Goal: Task Accomplishment & Management: Complete application form

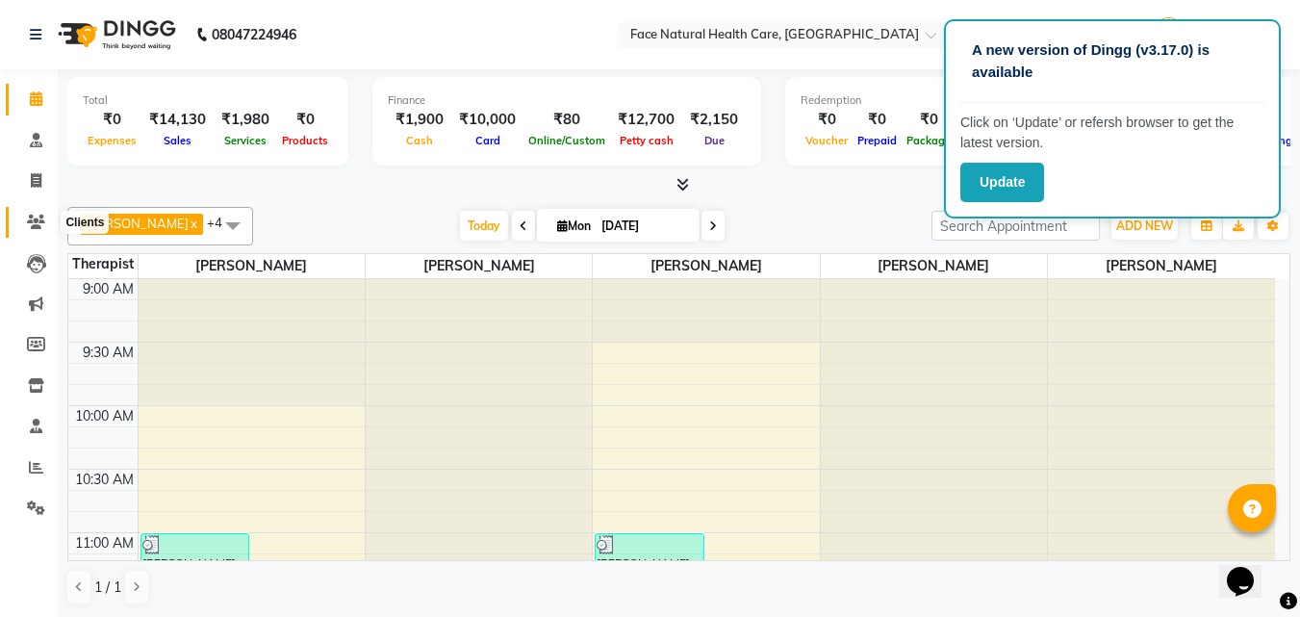
click at [32, 218] on icon at bounding box center [36, 222] width 18 height 14
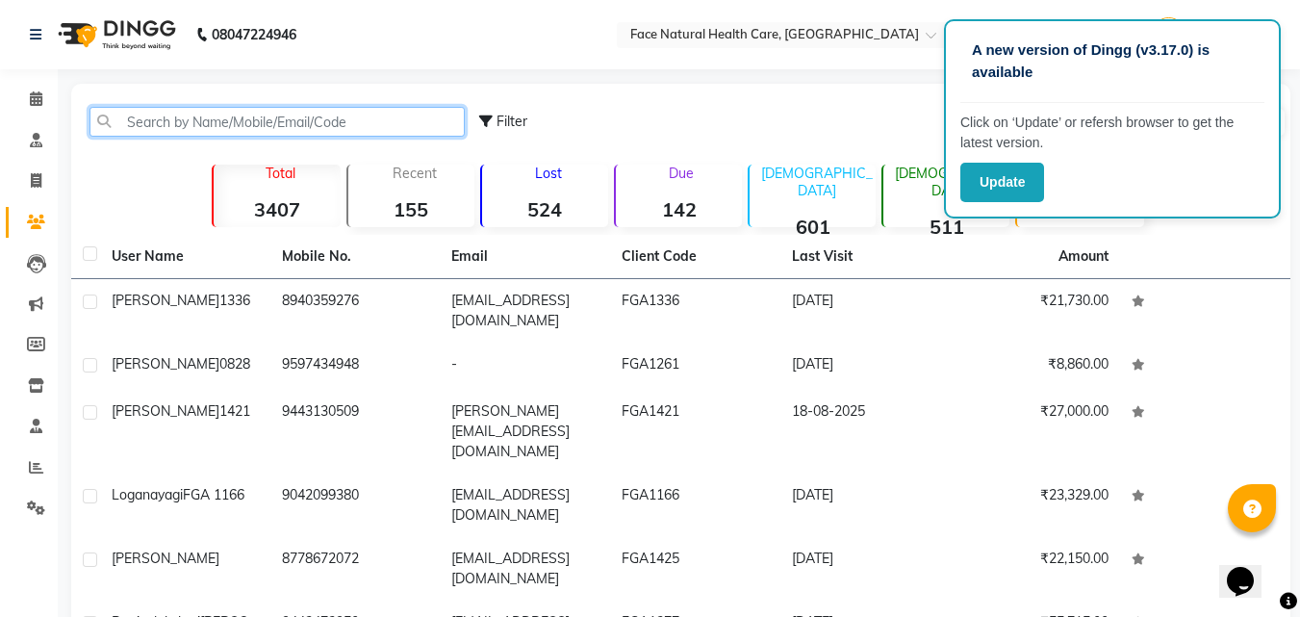
click at [261, 123] on input "text" at bounding box center [276, 122] width 375 height 30
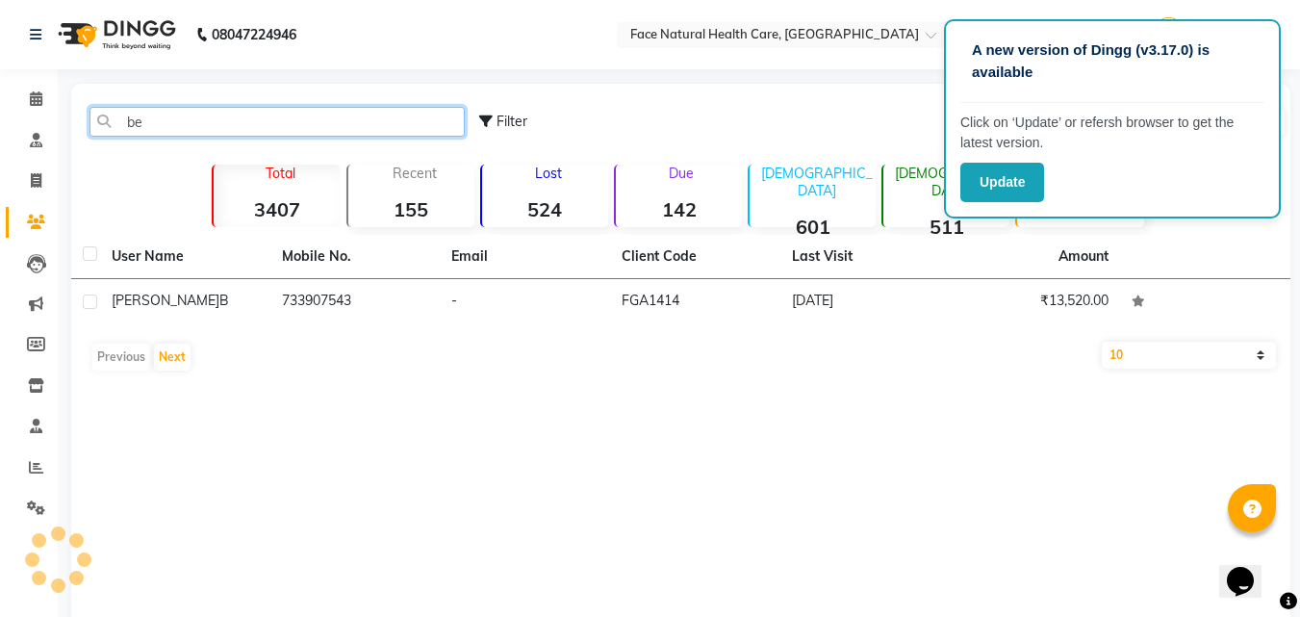
type input "b"
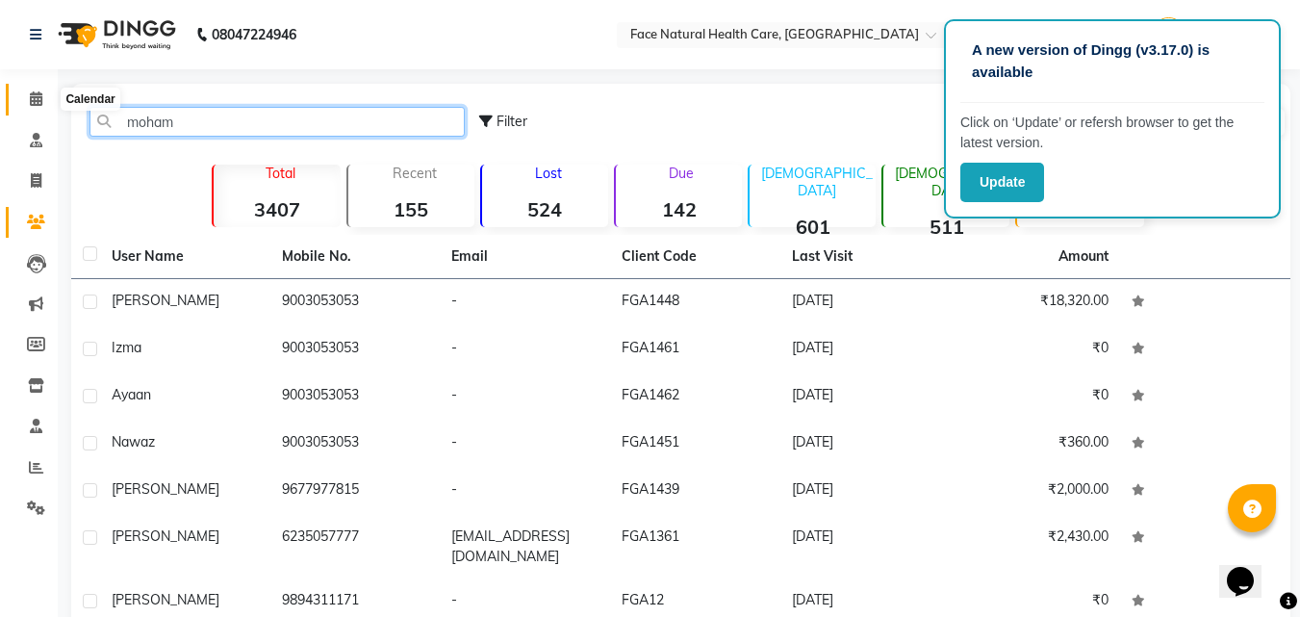
type input "moham"
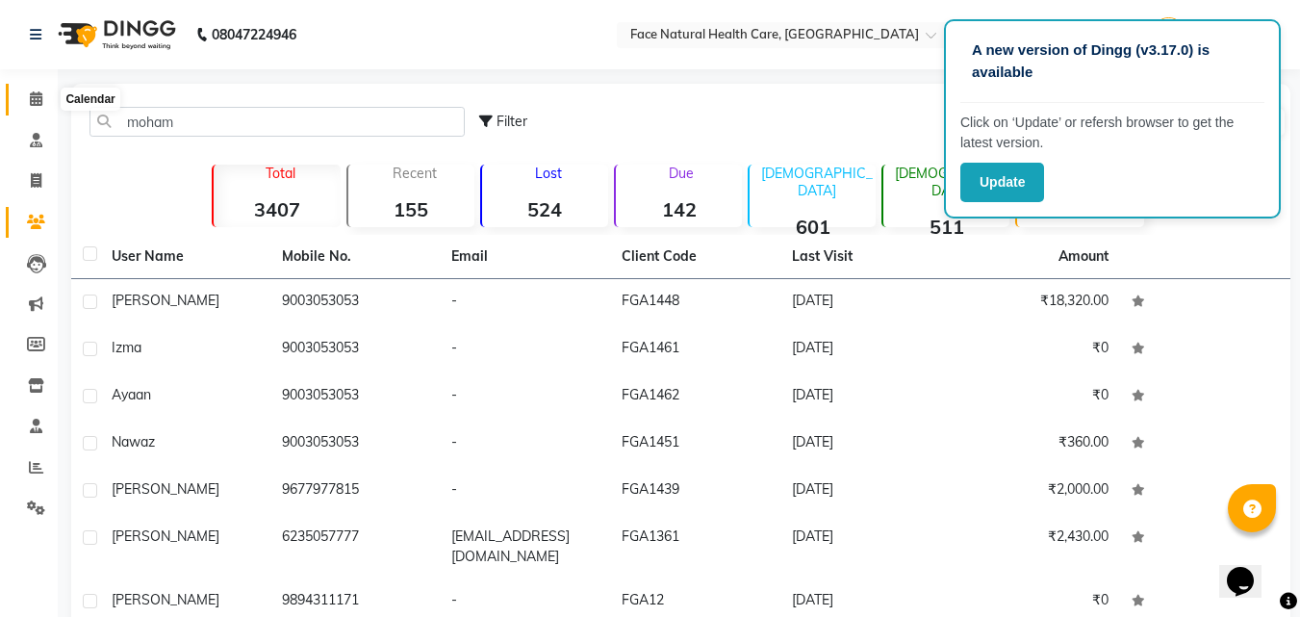
click at [32, 99] on icon at bounding box center [36, 98] width 13 height 14
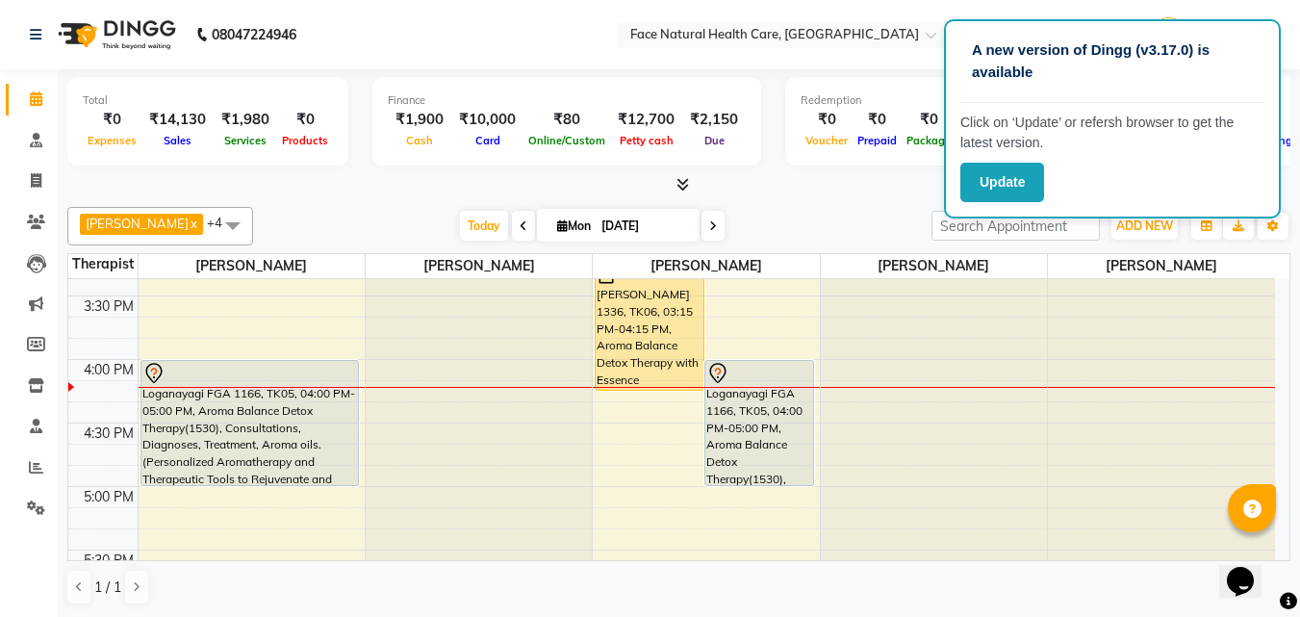
scroll to position [803, 0]
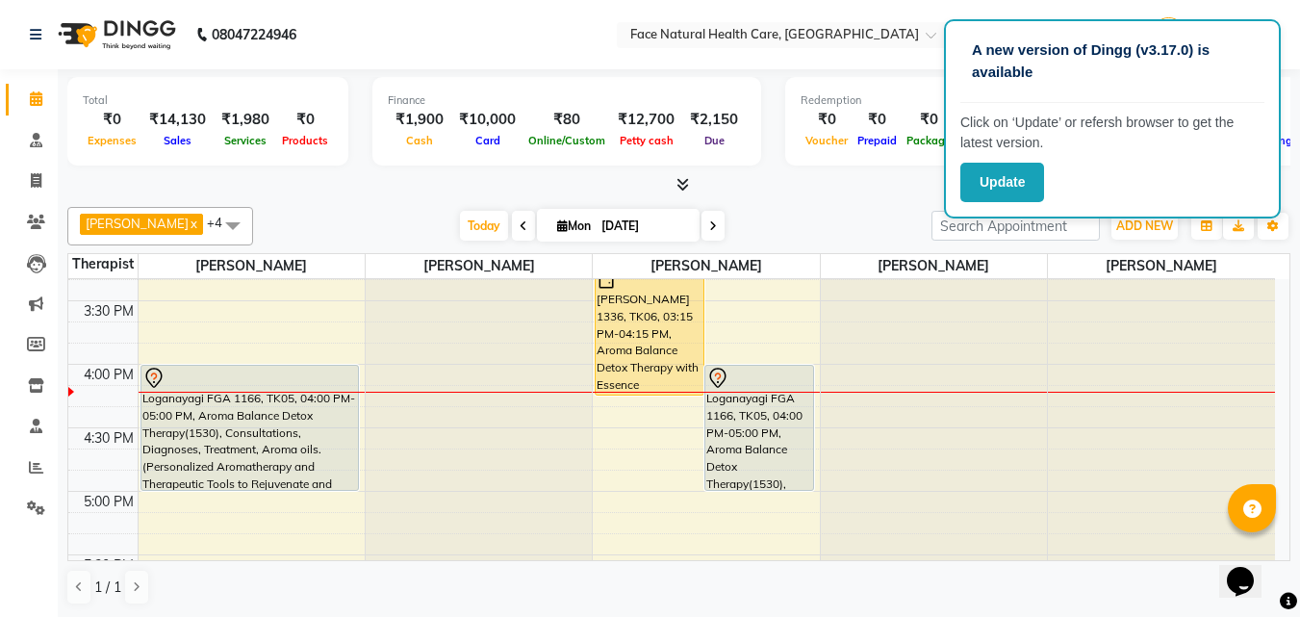
click at [648, 313] on div "[PERSON_NAME] 1336, TK06, 03:15 PM-04:15 PM, Aroma Balance Detox Therapy with E…" at bounding box center [649, 332] width 108 height 124
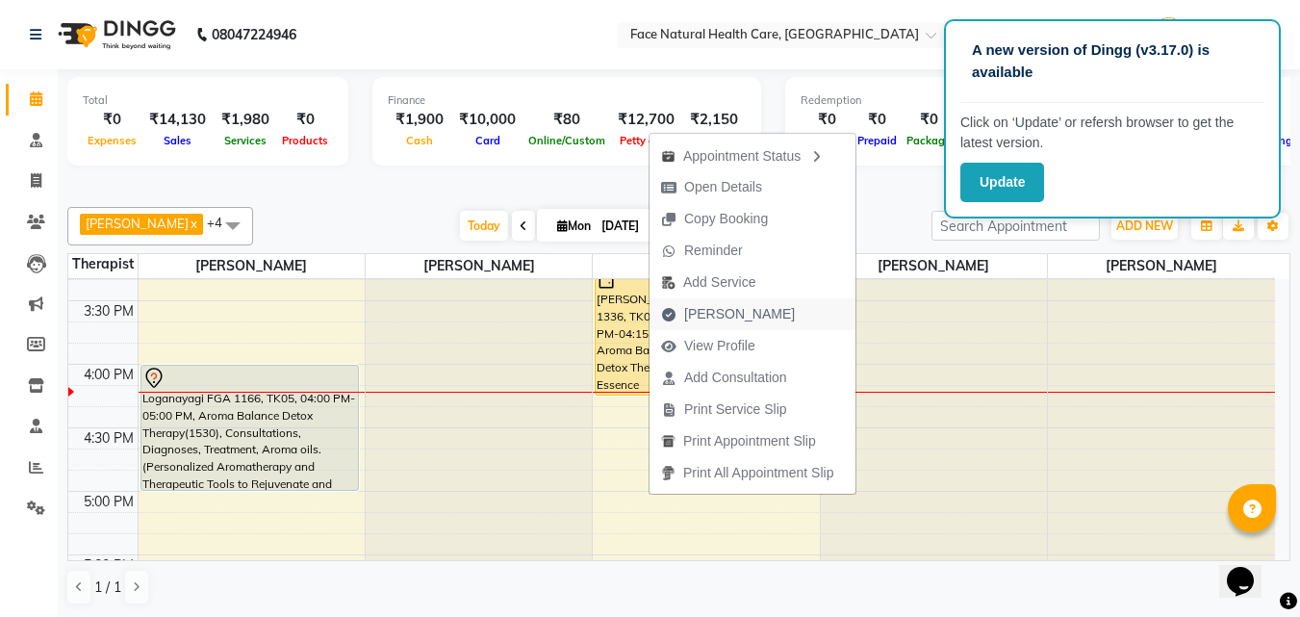
click at [696, 309] on span "[PERSON_NAME]" at bounding box center [739, 314] width 111 height 20
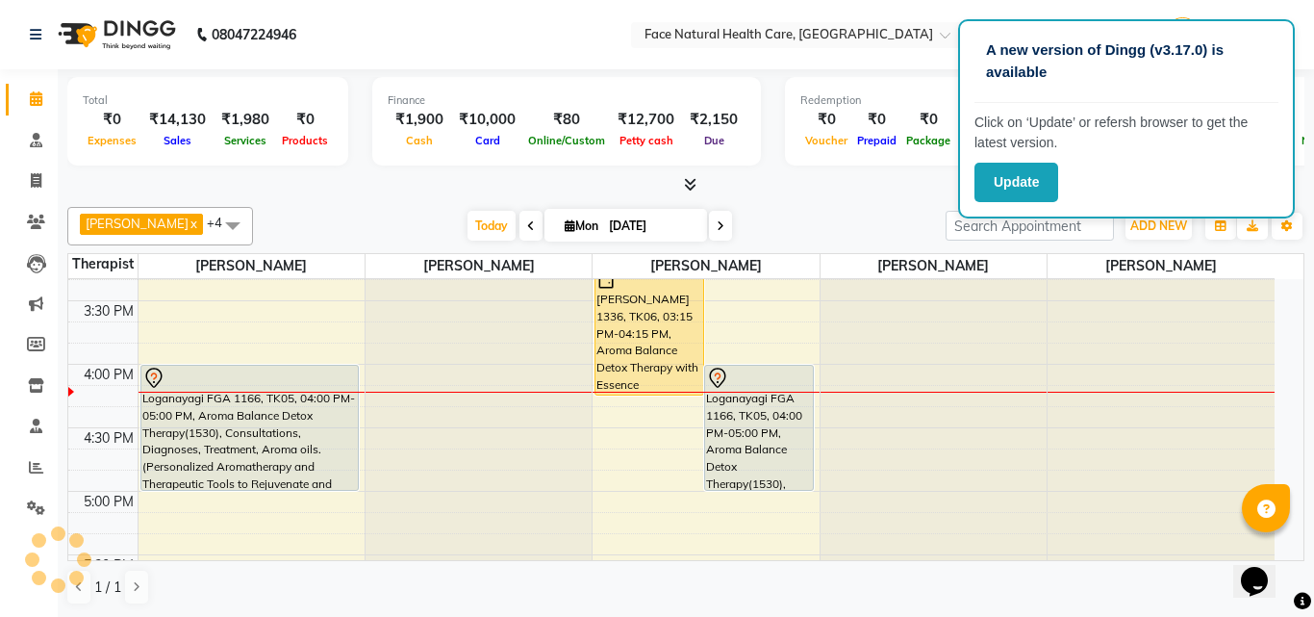
select select "5675"
select select "service"
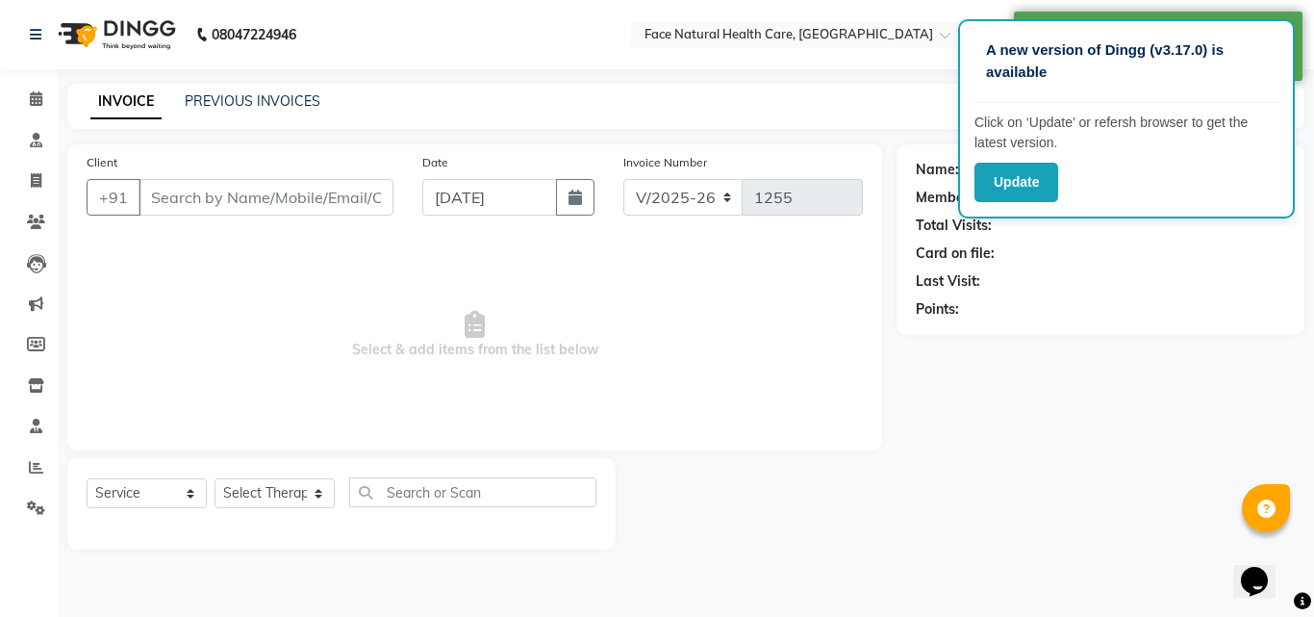
type input "8940359276"
select select "40492"
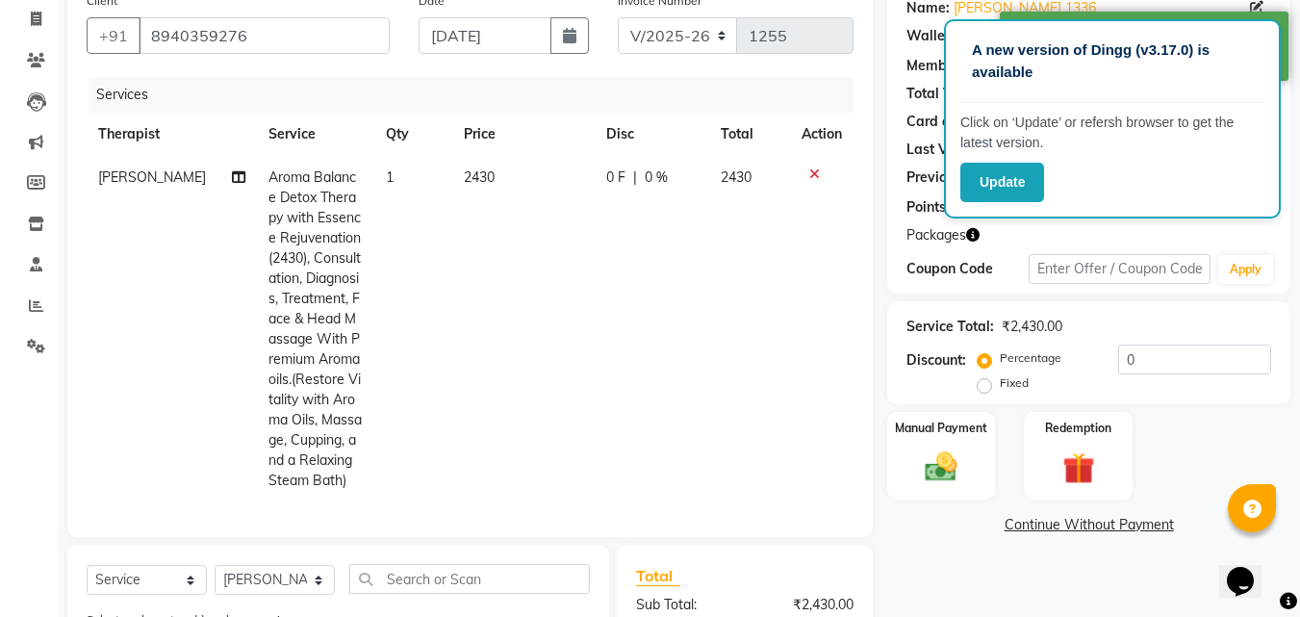
scroll to position [279, 0]
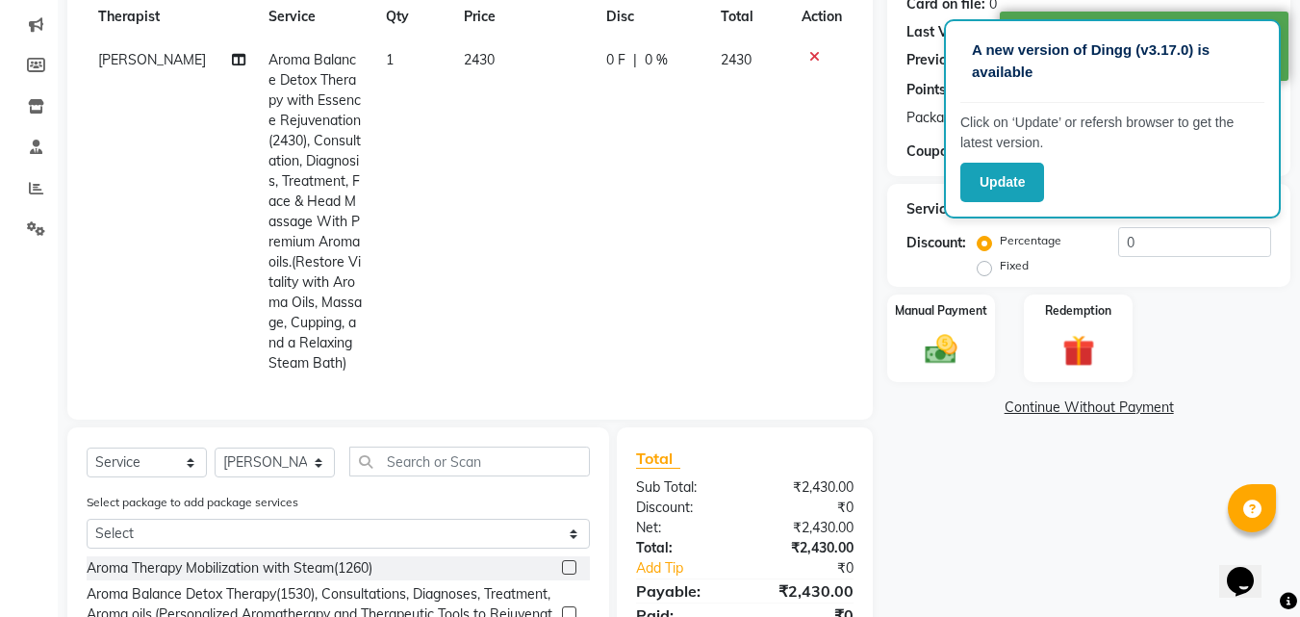
click at [482, 86] on td "2430" at bounding box center [523, 211] width 142 height 346
select select "40492"
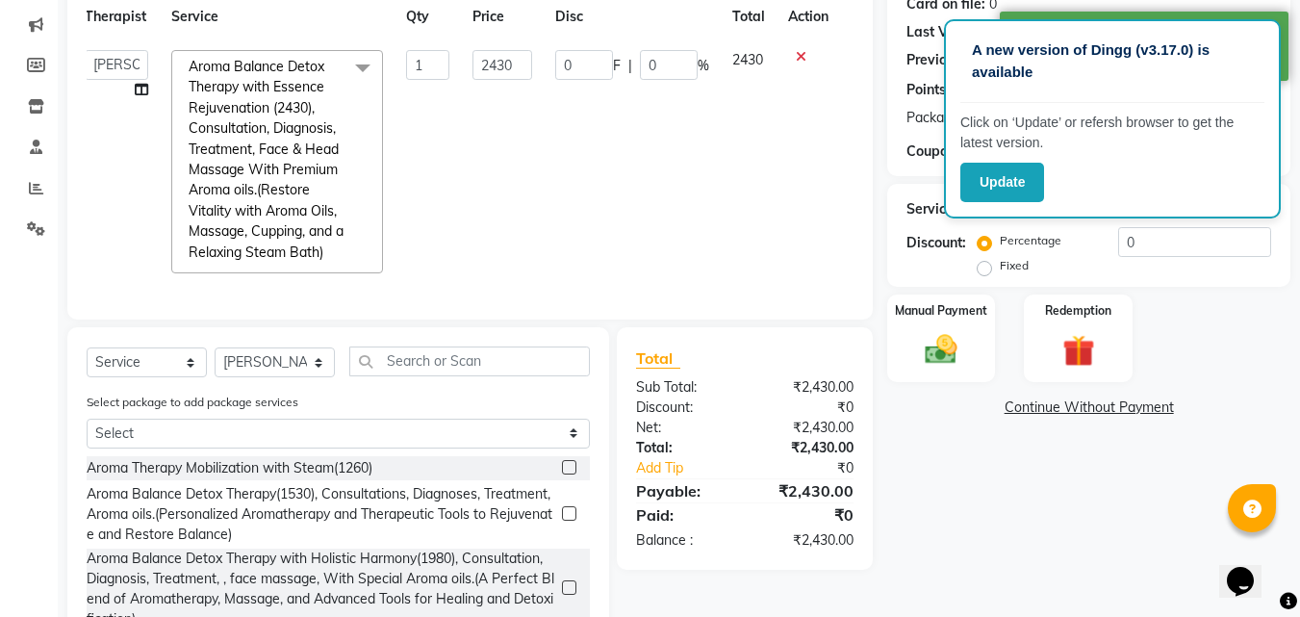
scroll to position [0, 14]
click at [519, 65] on input "2430" at bounding box center [501, 65] width 60 height 30
type input "2025"
click at [653, 238] on td "0 F | 0 %" at bounding box center [631, 161] width 177 height 246
select select "40492"
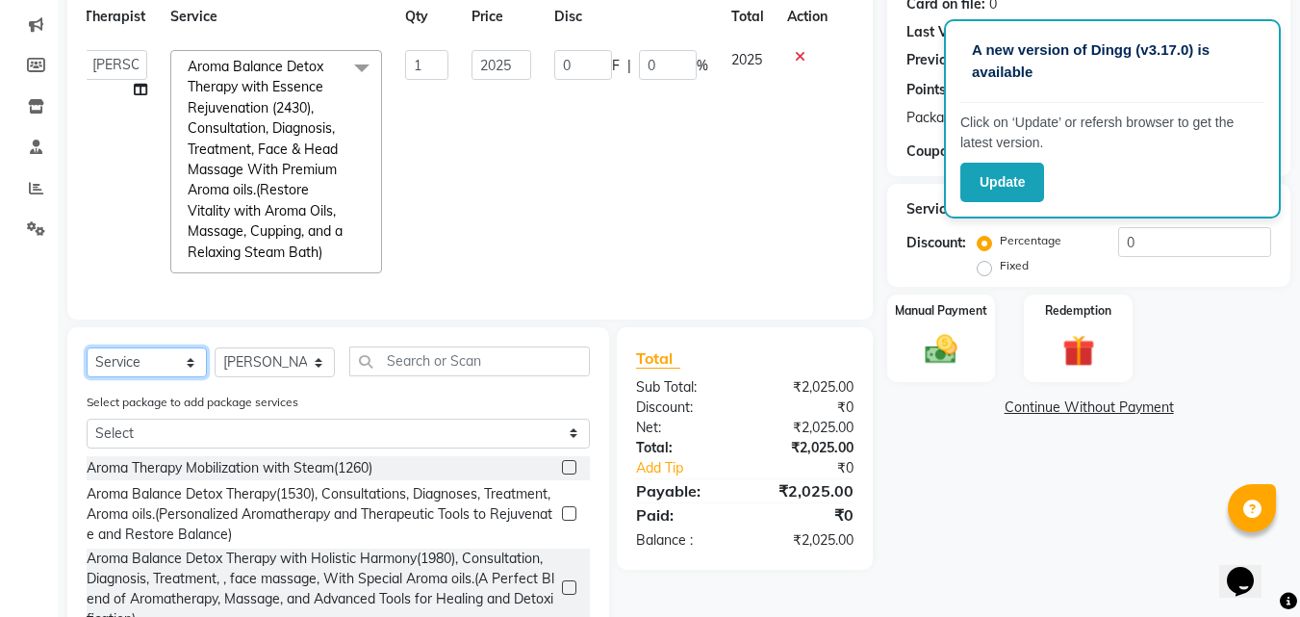
click at [191, 377] on select "Select Service Product Membership Package Voucher Prepaid Gift Card" at bounding box center [147, 362] width 120 height 30
click at [1078, 366] on img at bounding box center [1077, 350] width 54 height 41
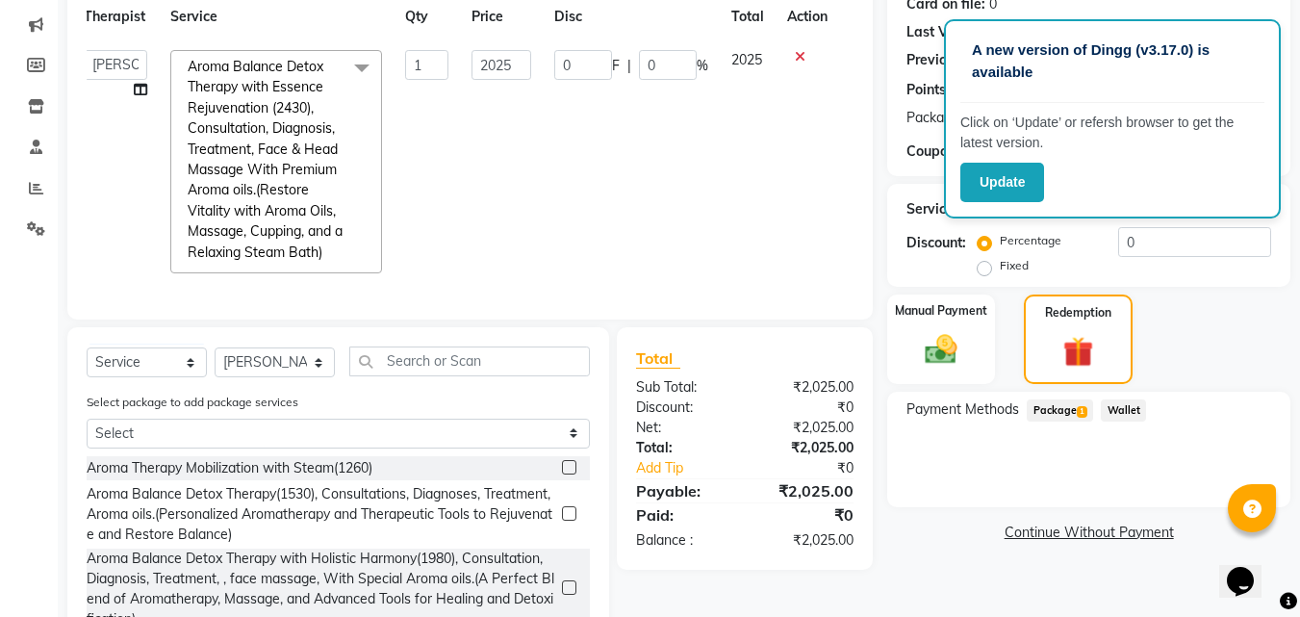
click at [1044, 420] on span "Package 1" at bounding box center [1059, 410] width 66 height 22
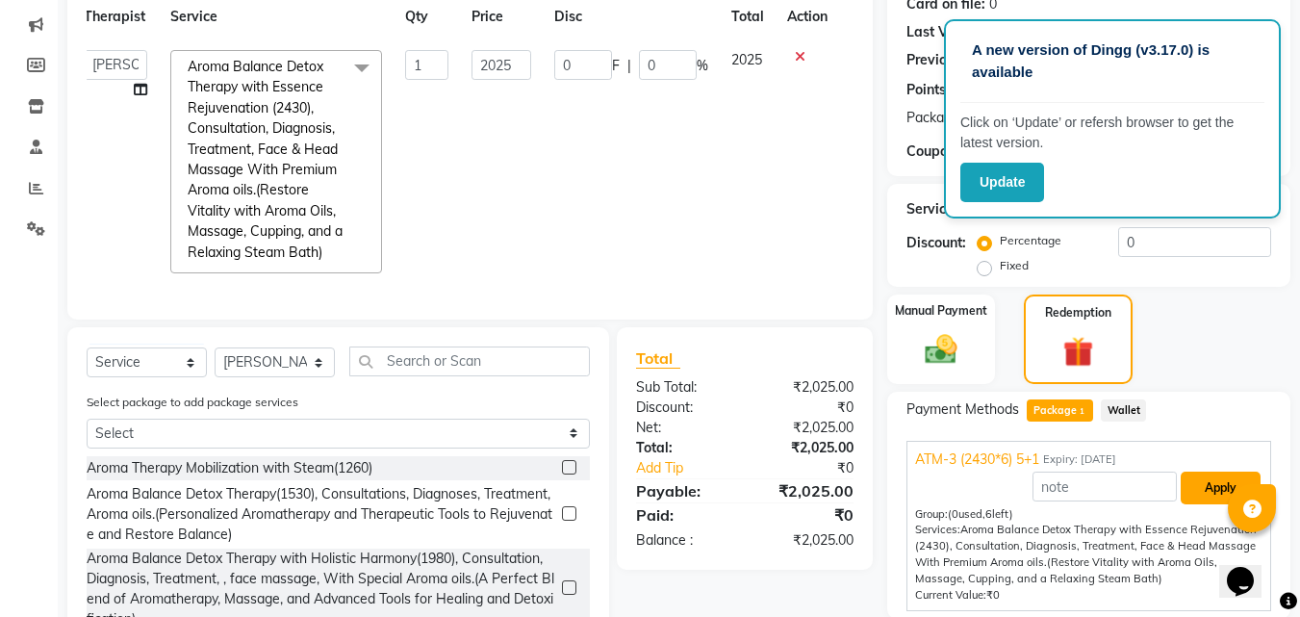
click at [1215, 486] on button "Apply" at bounding box center [1220, 487] width 80 height 33
type input "337.57"
type input "16.67"
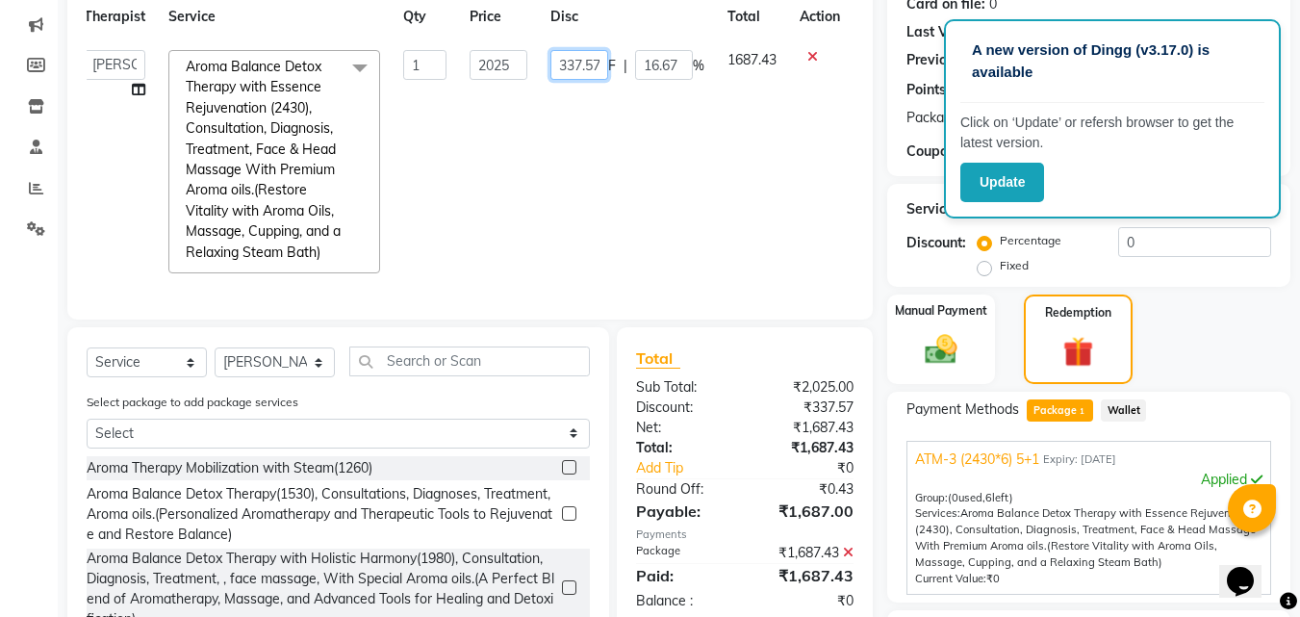
click at [572, 52] on input "337.57" at bounding box center [579, 65] width 58 height 30
type input "3"
type input "0"
click at [682, 149] on td "0 F | 16.67 %" at bounding box center [627, 161] width 177 height 246
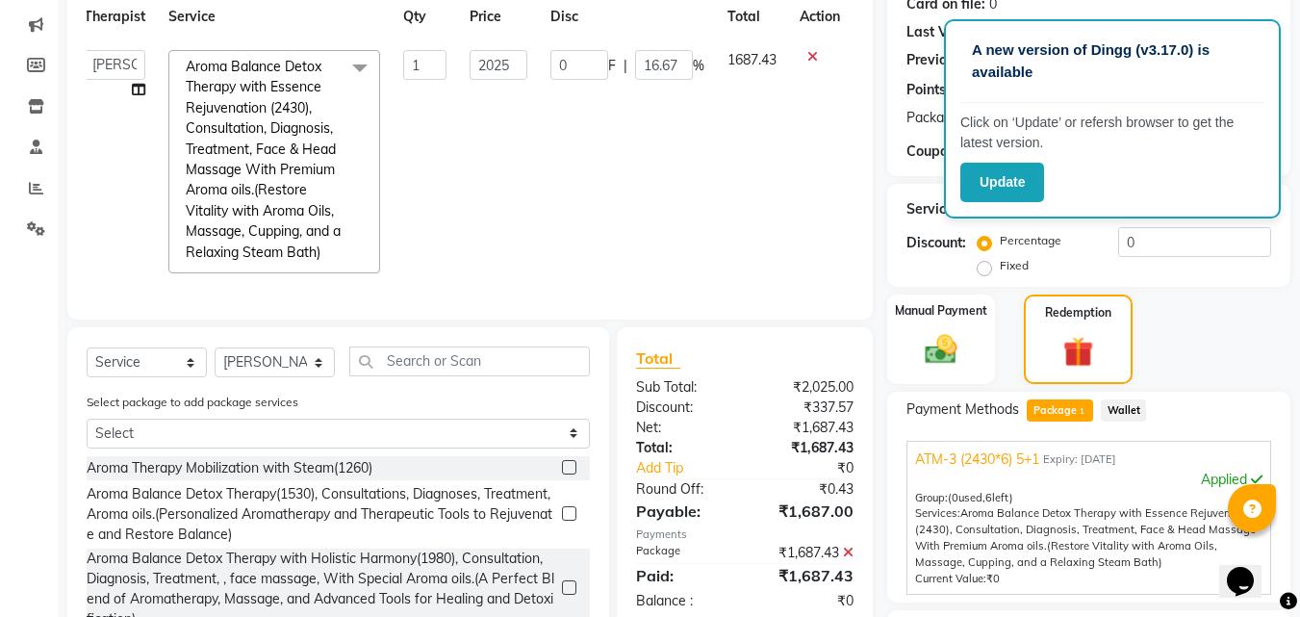
select select "40492"
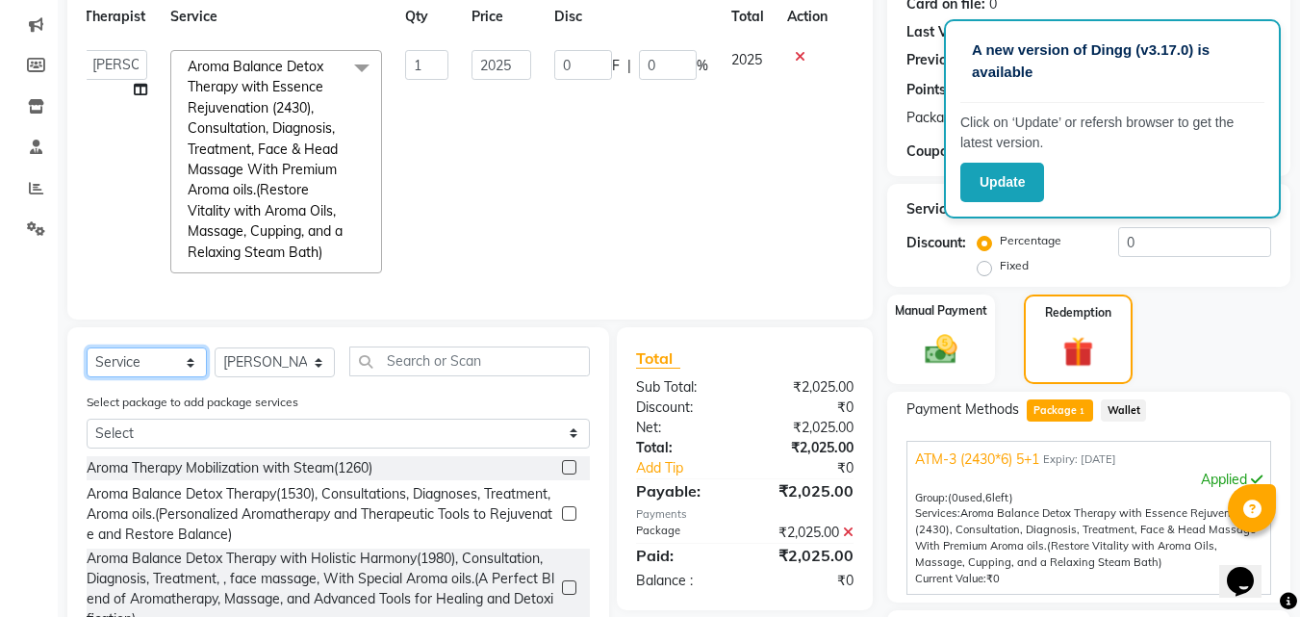
click at [202, 377] on select "Select Service Product Membership Package Voucher Prepaid Gift Card" at bounding box center [147, 362] width 120 height 30
select select "product"
click at [87, 362] on select "Select Service Product Membership Package Voucher Prepaid Gift Card" at bounding box center [147, 362] width 120 height 30
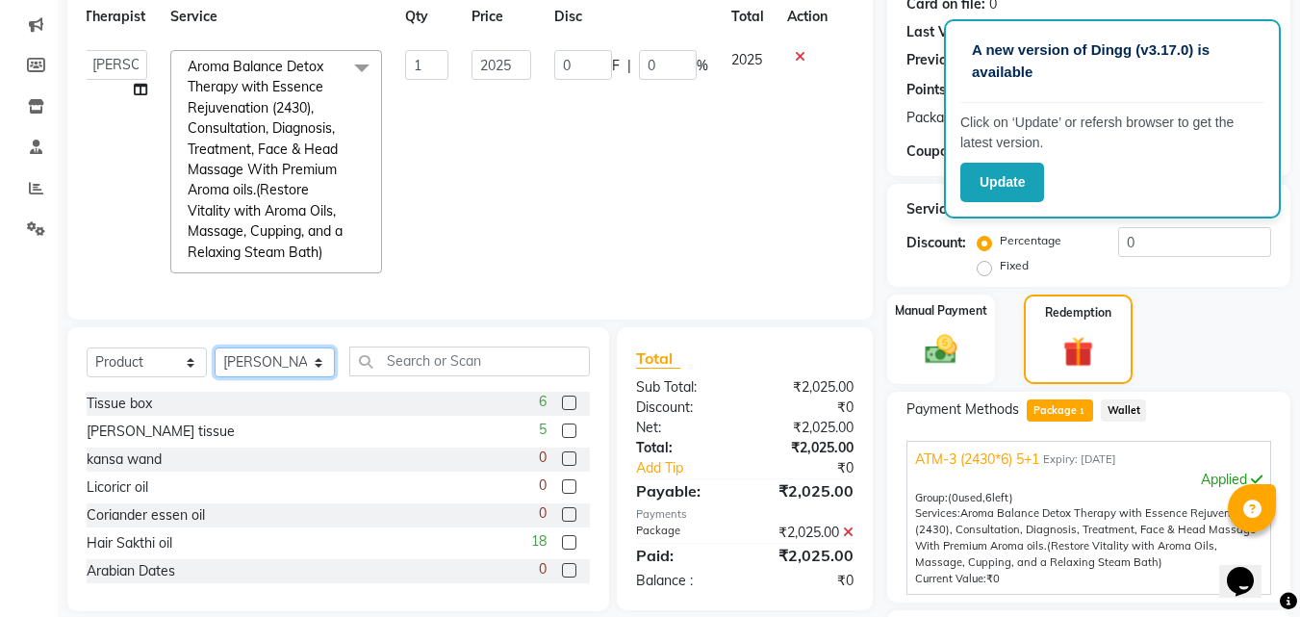
click at [312, 375] on select "Select Therapist [PERSON_NAME] [PERSON_NAME] [PERSON_NAME] M [PERSON_NAME] [PER…" at bounding box center [275, 362] width 120 height 30
select select "68300"
click at [215, 362] on select "Select Therapist [PERSON_NAME] [PERSON_NAME] [PERSON_NAME] M [PERSON_NAME] [PER…" at bounding box center [275, 362] width 120 height 30
click at [493, 376] on input "text" at bounding box center [469, 361] width 240 height 30
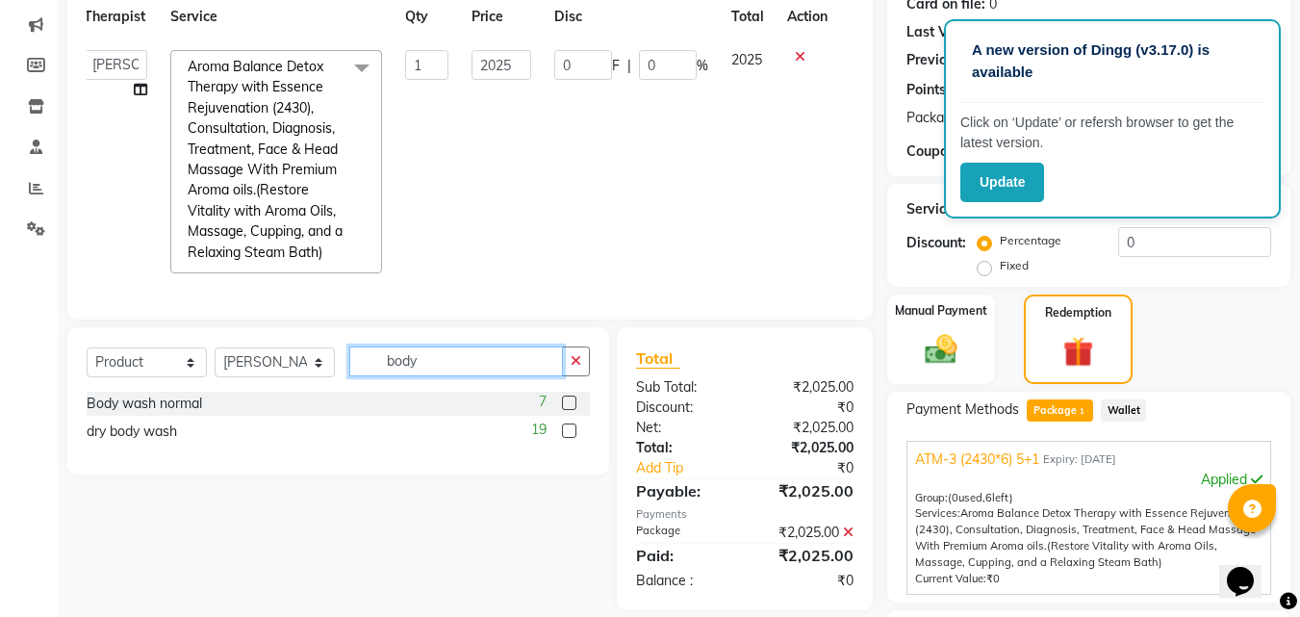
type input "body"
click at [567, 438] on label at bounding box center [569, 430] width 14 height 14
click at [567, 438] on input "checkbox" at bounding box center [568, 431] width 13 height 13
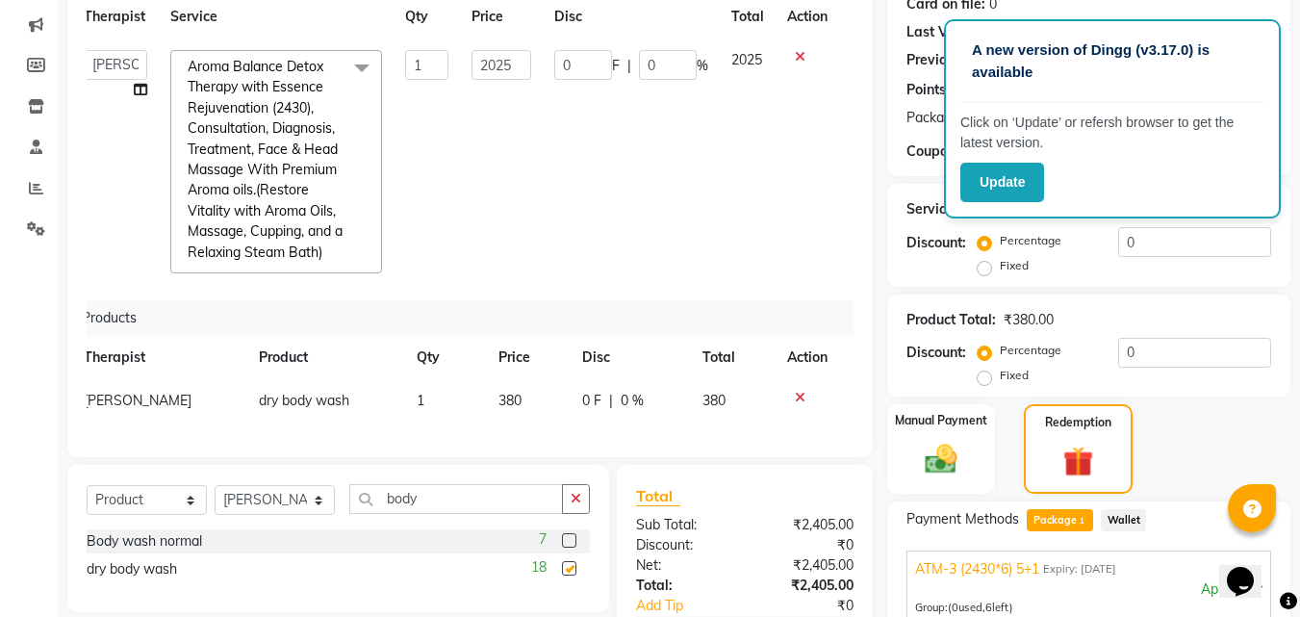
checkbox input "false"
click at [505, 501] on input "body" at bounding box center [456, 499] width 214 height 30
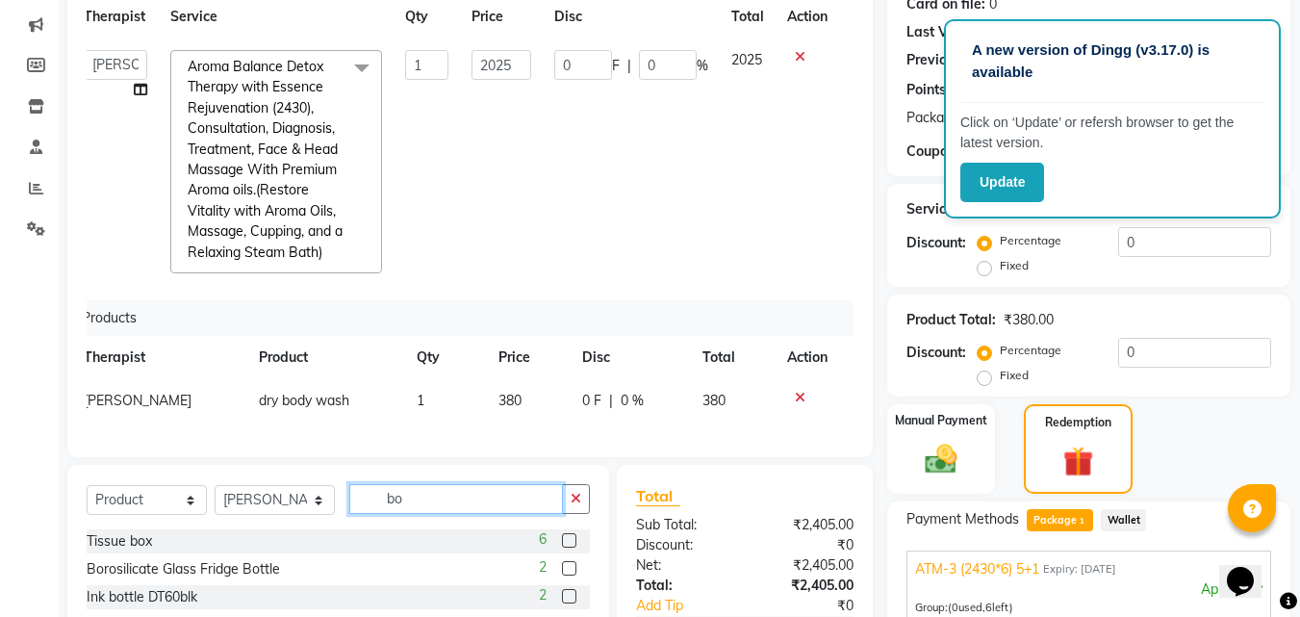
type input "b"
type input "hing"
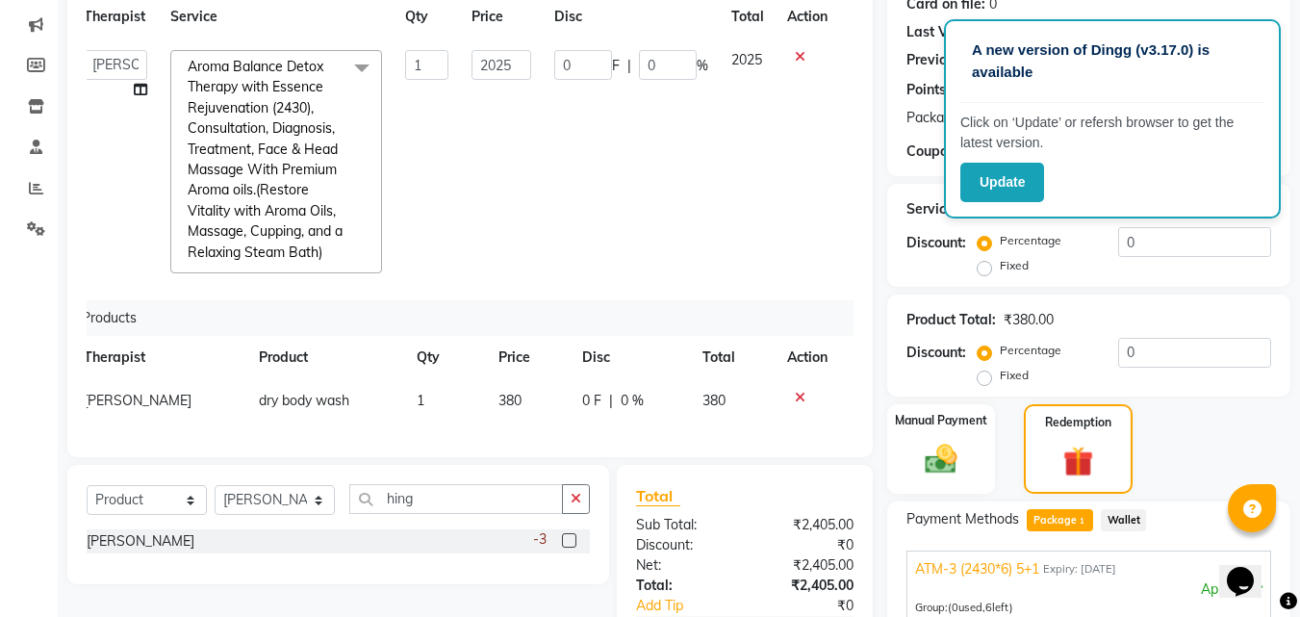
click at [558, 547] on div "-3" at bounding box center [561, 541] width 57 height 24
click at [567, 543] on label at bounding box center [569, 540] width 14 height 14
click at [567, 543] on input "checkbox" at bounding box center [568, 541] width 13 height 13
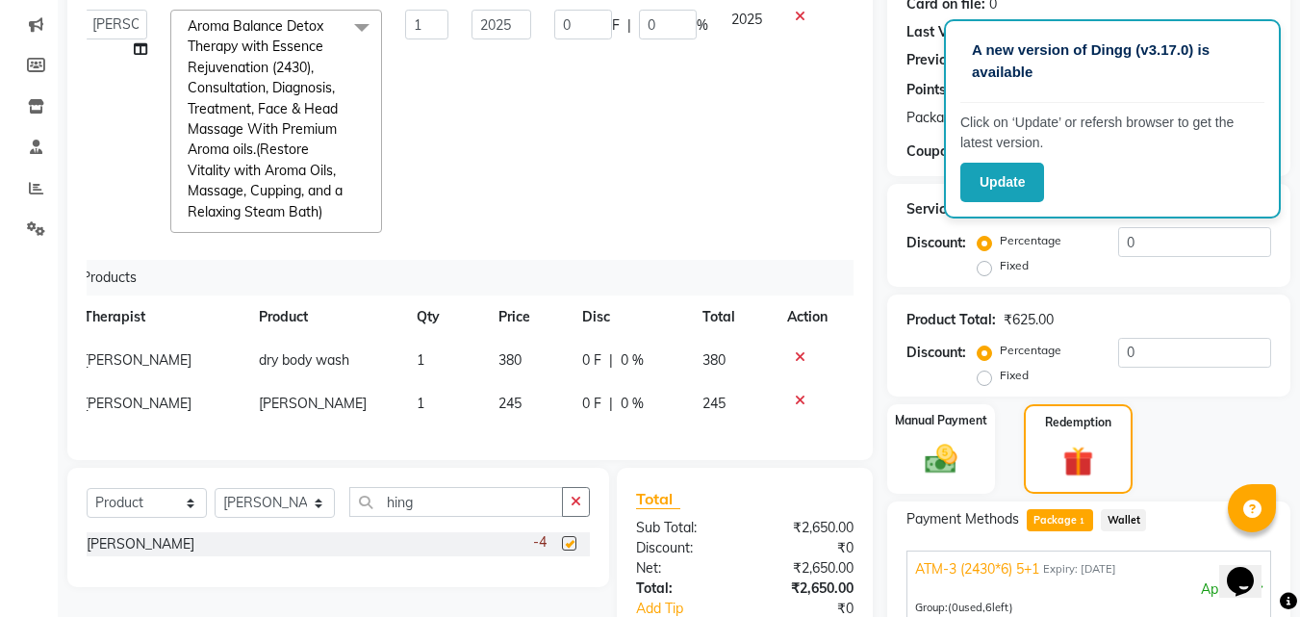
checkbox input "false"
click at [500, 394] on span "245" at bounding box center [509, 402] width 23 height 17
select select "68300"
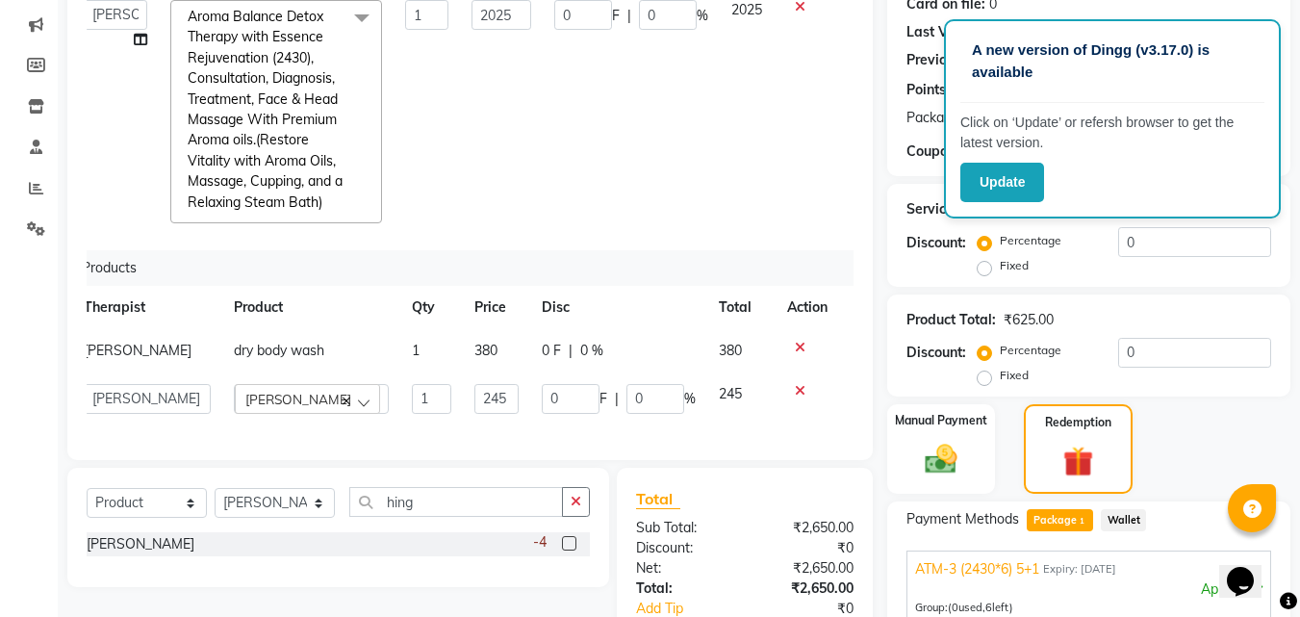
scroll to position [66, 14]
click at [484, 384] on input "245" at bounding box center [496, 399] width 45 height 30
type input "290"
click at [759, 406] on td "245" at bounding box center [741, 398] width 68 height 53
select select "68300"
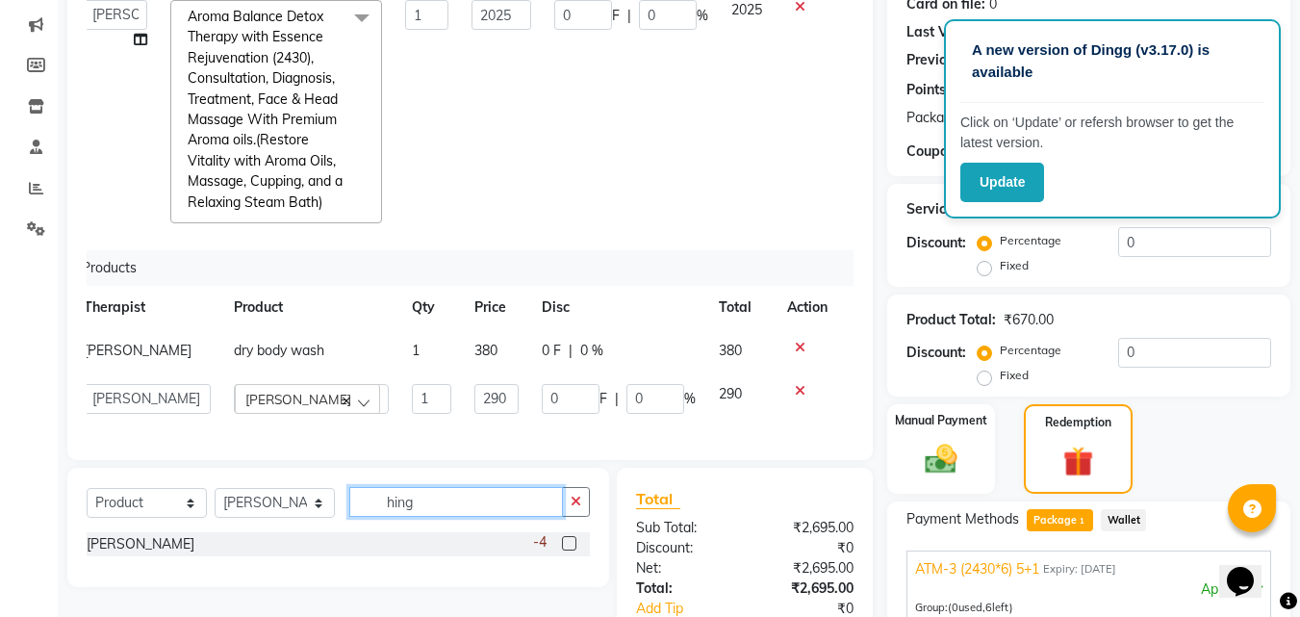
click at [519, 503] on input "hing" at bounding box center [456, 502] width 214 height 30
type input "h"
type input "stomach"
click at [570, 568] on label at bounding box center [569, 571] width 14 height 14
click at [570, 568] on input "checkbox" at bounding box center [568, 572] width 13 height 13
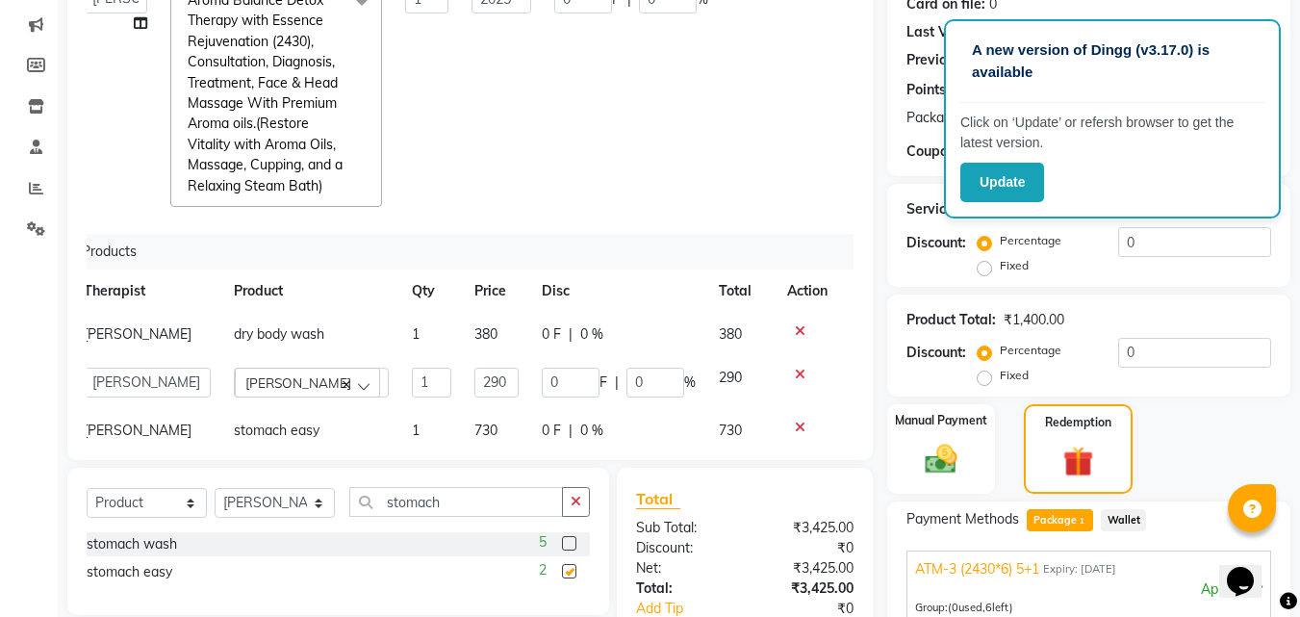
checkbox input "false"
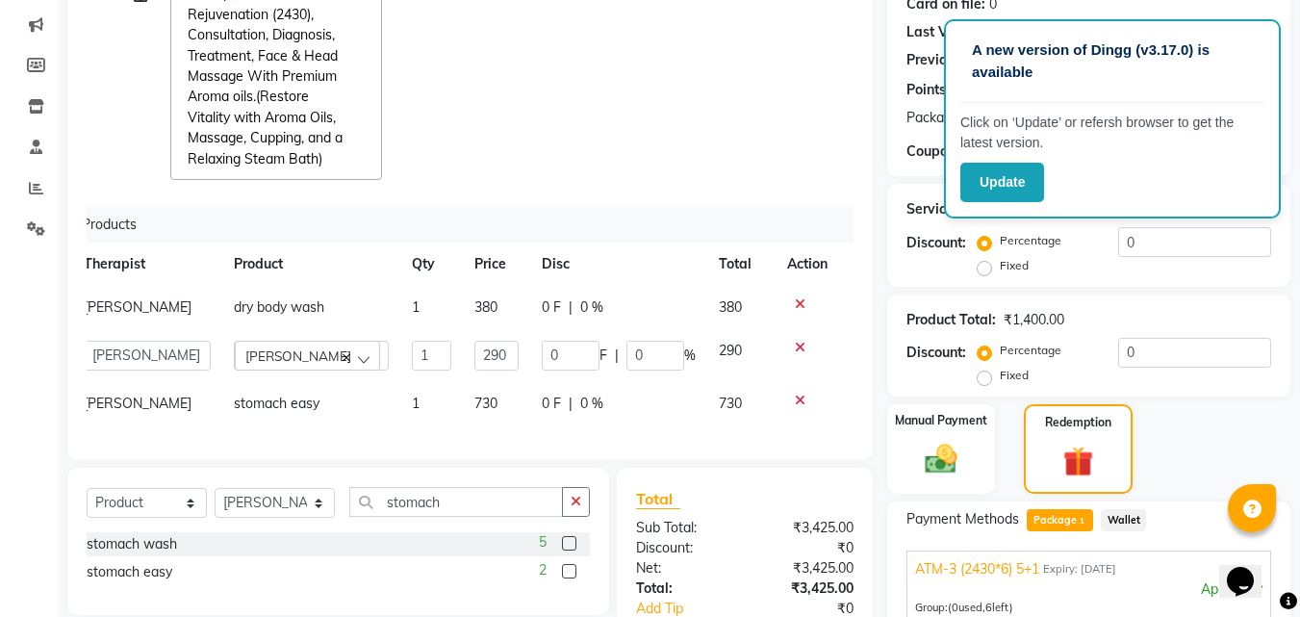
click at [656, 410] on td "0 F | 0 %" at bounding box center [618, 403] width 177 height 43
select select "68300"
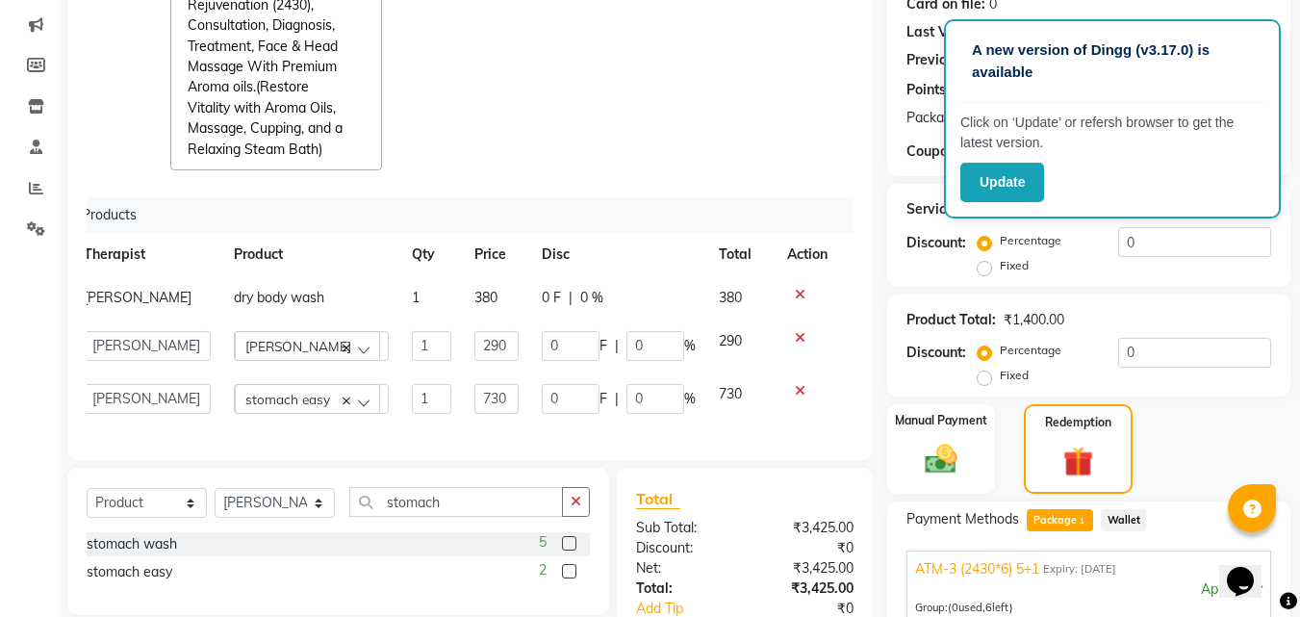
scroll to position [552, 0]
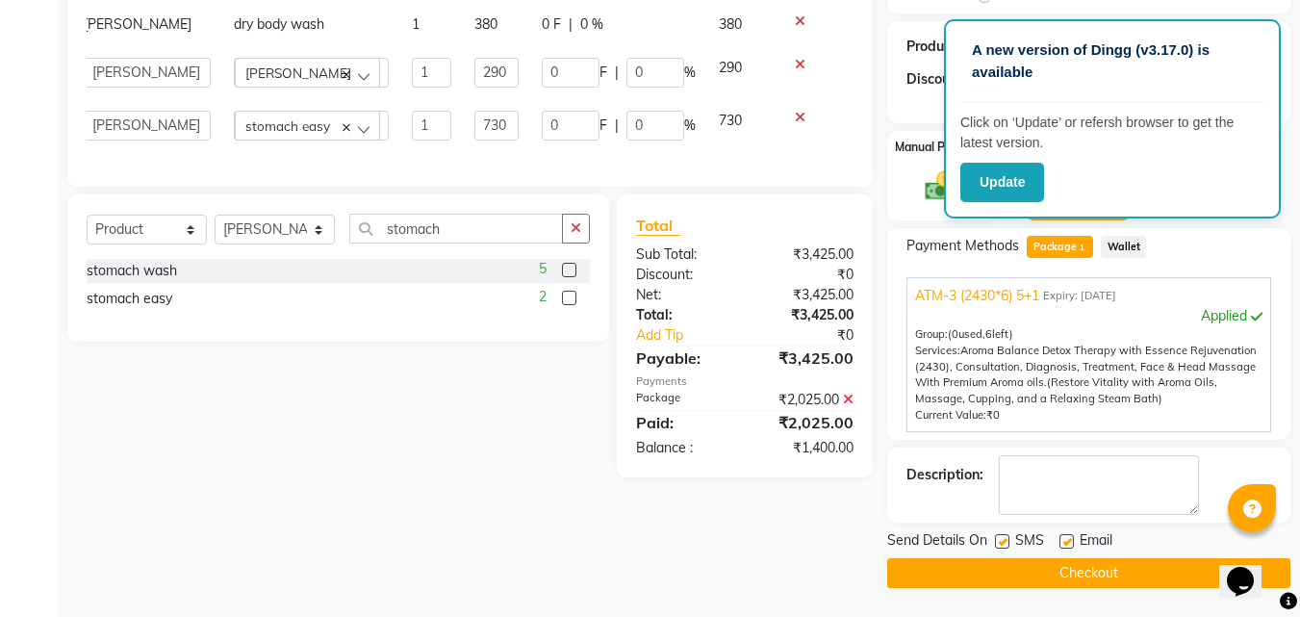
click at [1003, 541] on label at bounding box center [1002, 541] width 14 height 14
click at [1003, 541] on input "checkbox" at bounding box center [1001, 542] width 13 height 13
checkbox input "false"
click at [1067, 541] on label at bounding box center [1066, 541] width 14 height 14
click at [1067, 541] on input "checkbox" at bounding box center [1065, 542] width 13 height 13
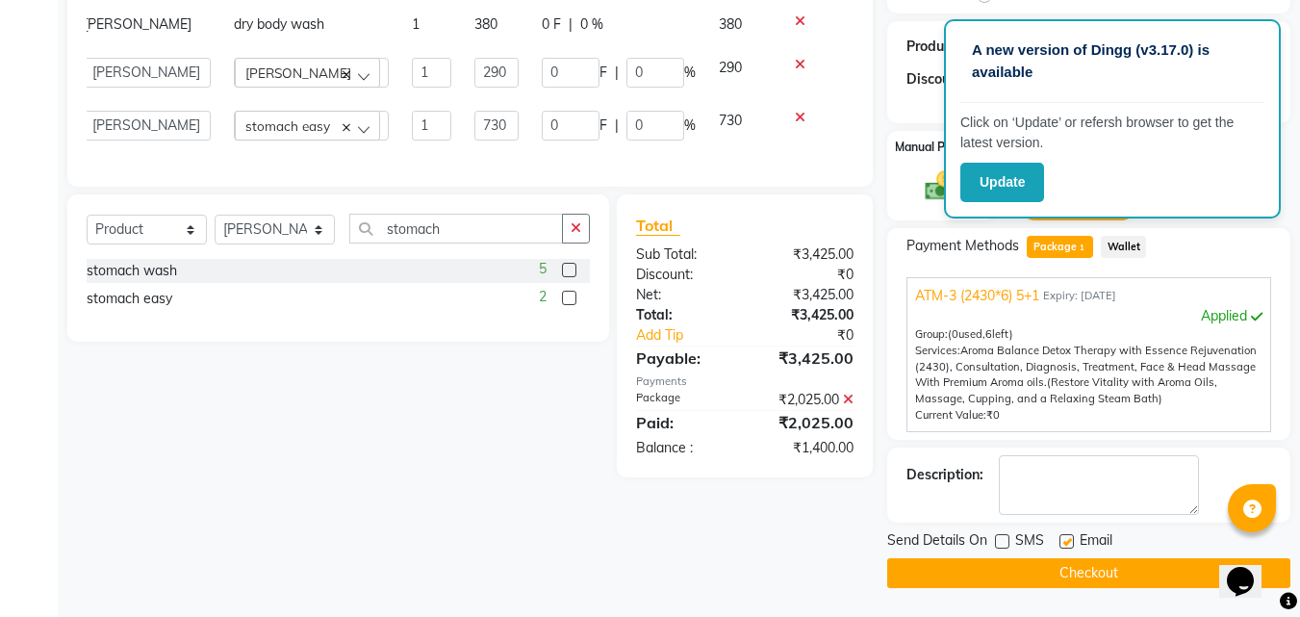
checkbox input "false"
click at [1123, 576] on button "Checkout" at bounding box center [1088, 573] width 403 height 30
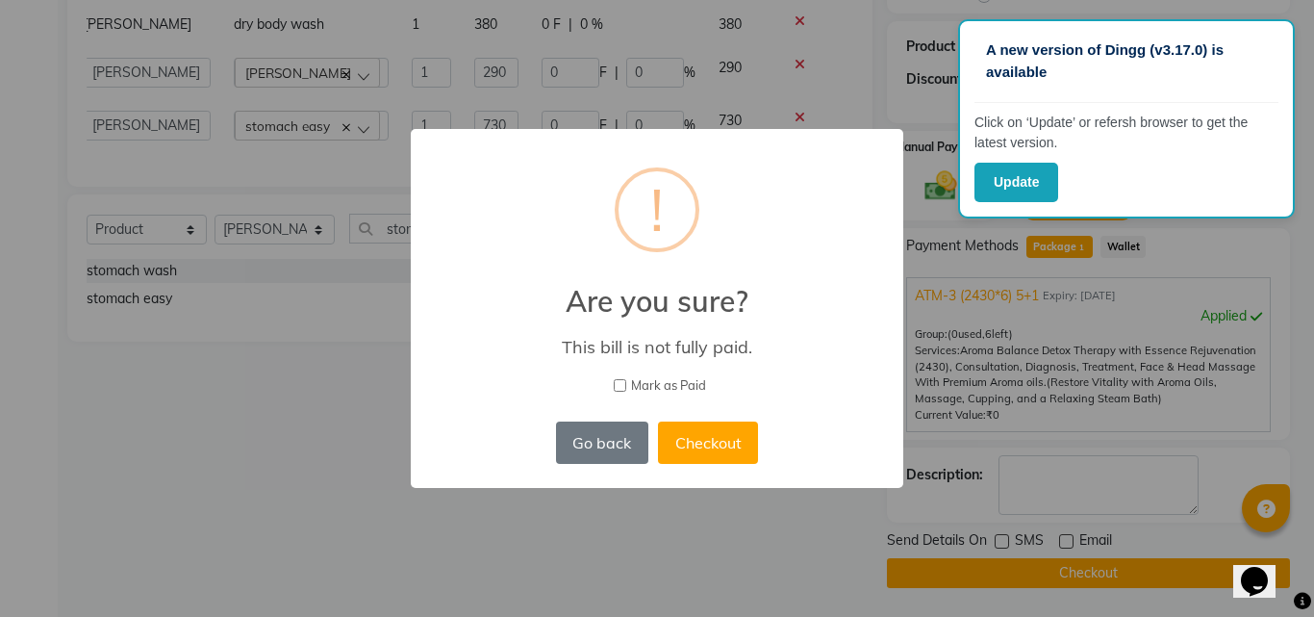
click at [634, 384] on span "Mark as Paid" at bounding box center [668, 385] width 75 height 19
click at [626, 384] on input "Mark as Paid" at bounding box center [620, 385] width 13 height 13
checkbox input "true"
click at [713, 431] on button "Checkout" at bounding box center [708, 442] width 100 height 42
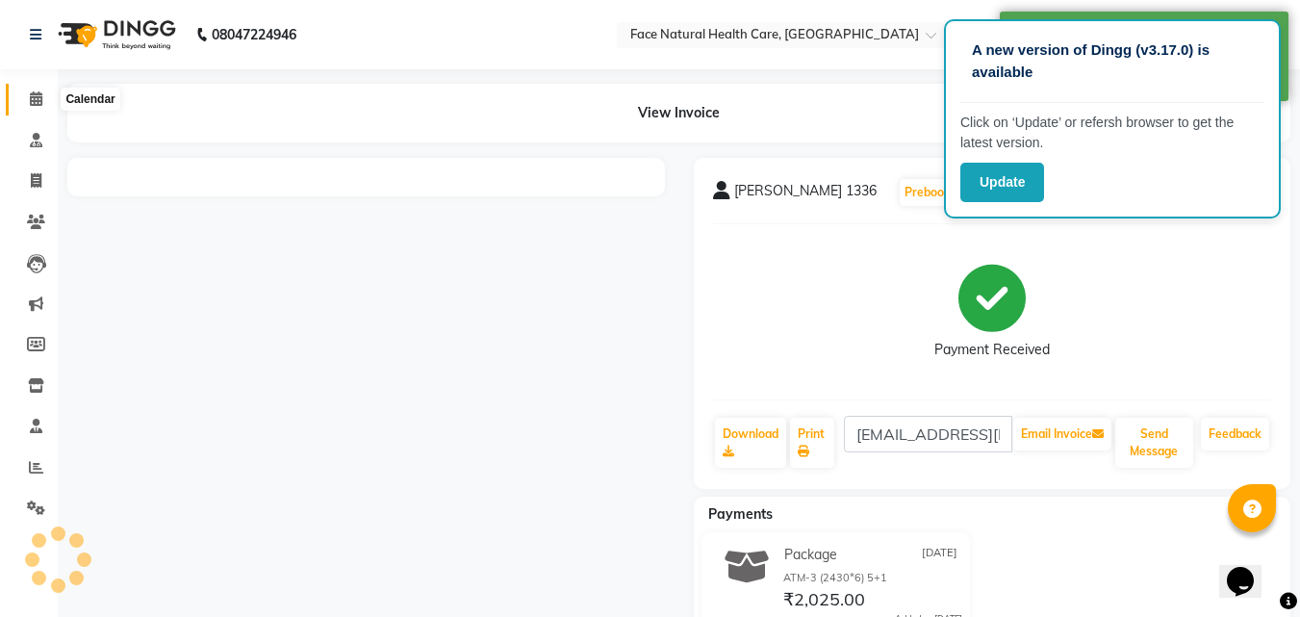
click at [40, 106] on span at bounding box center [36, 100] width 34 height 22
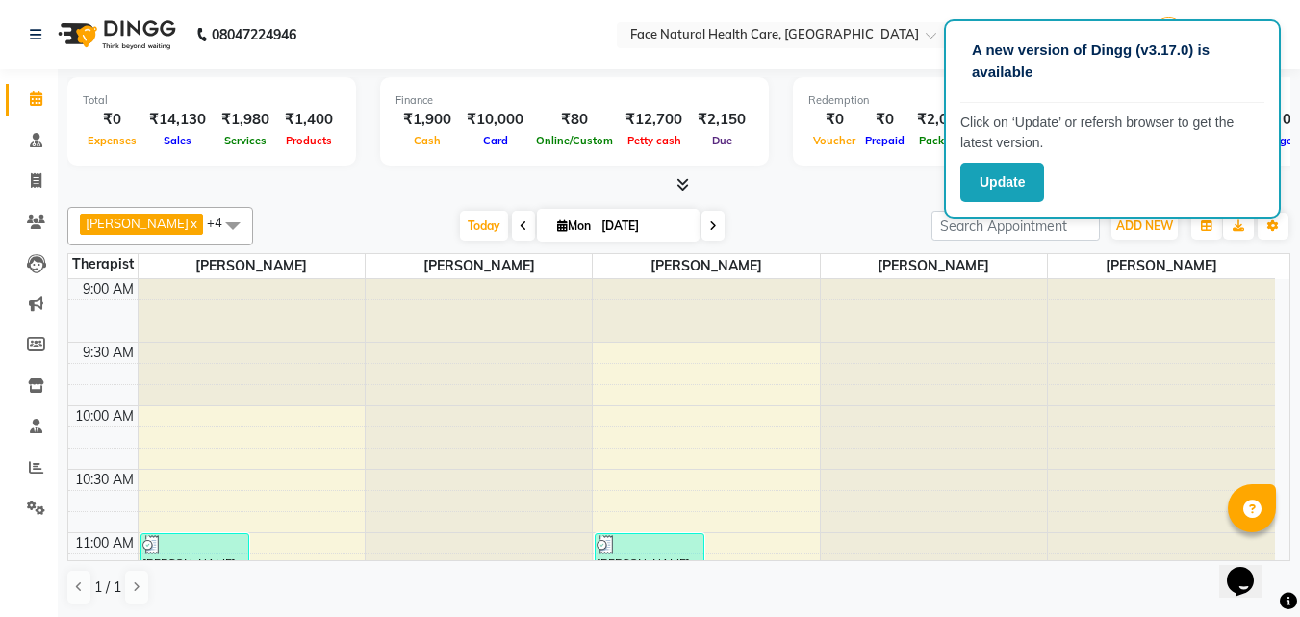
click at [706, 221] on span at bounding box center [712, 226] width 23 height 30
type input "02-09-2025"
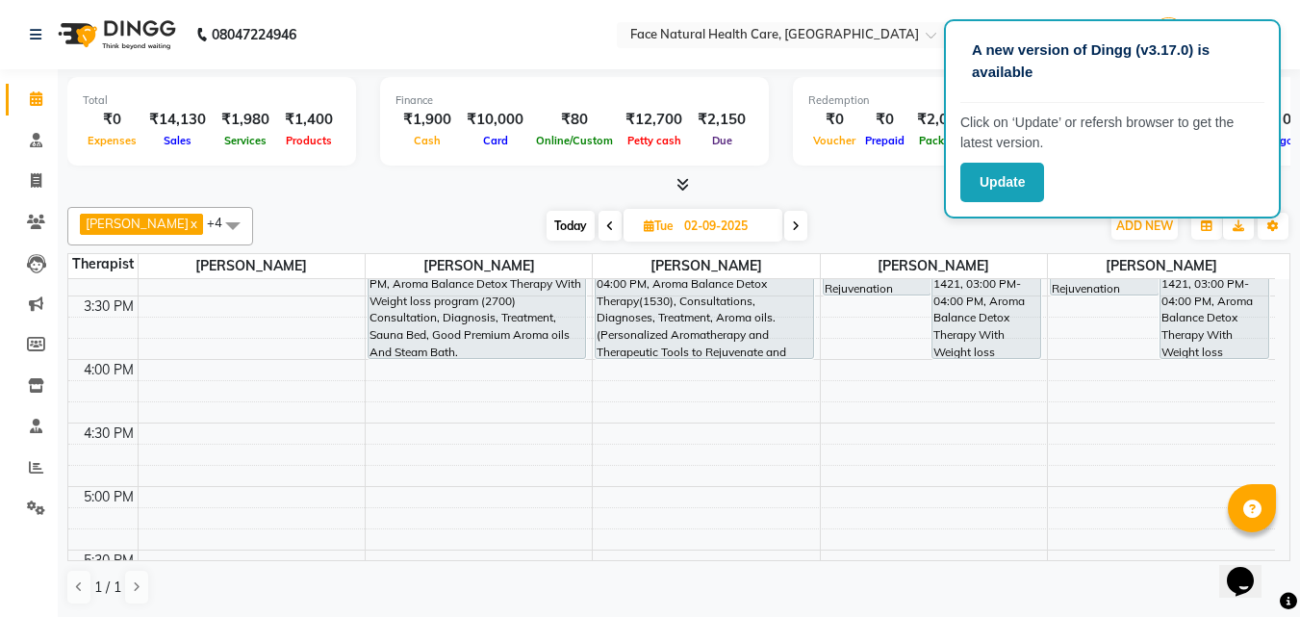
scroll to position [803, 0]
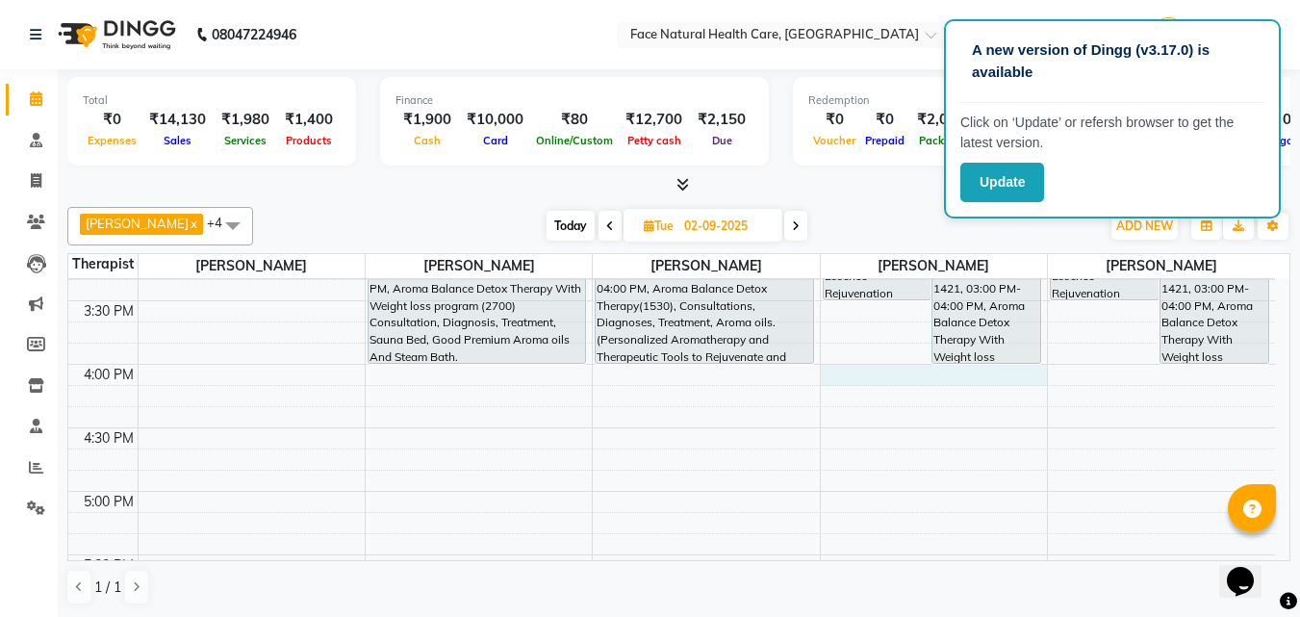
click at [869, 372] on div "9:00 AM 9:30 AM 10:00 AM 10:30 AM 11:00 AM 11:30 AM 12:00 PM 12:30 PM 1:00 PM 1…" at bounding box center [671, 110] width 1206 height 1269
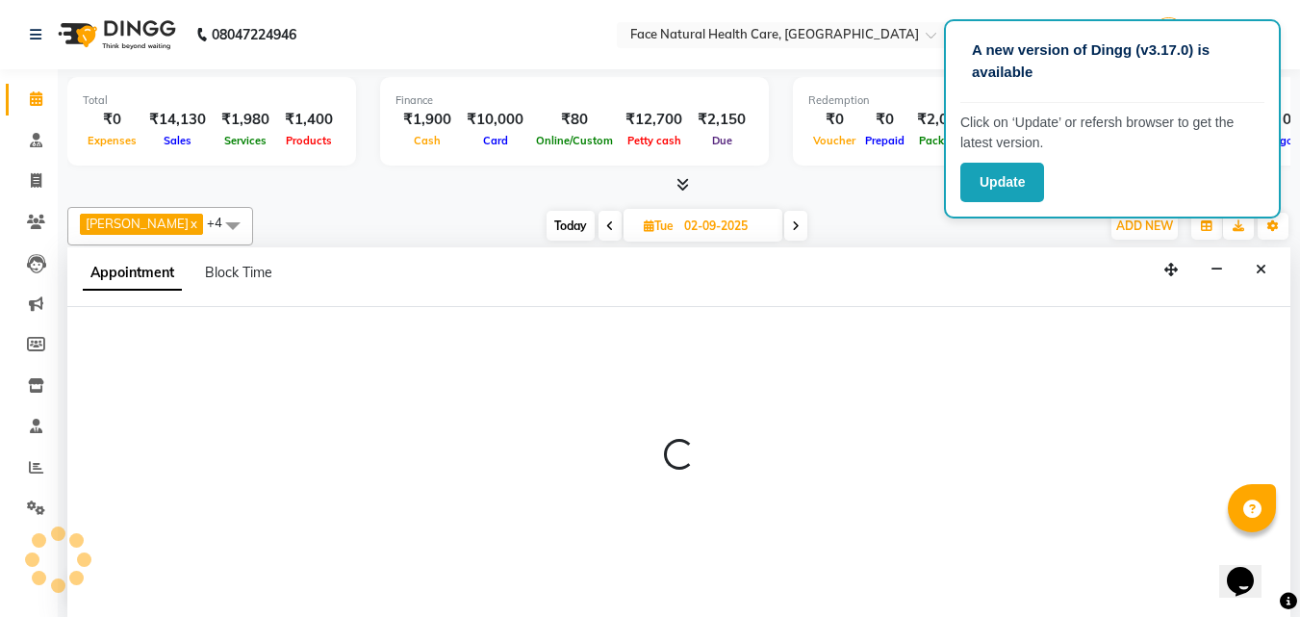
select select "38864"
select select "tentative"
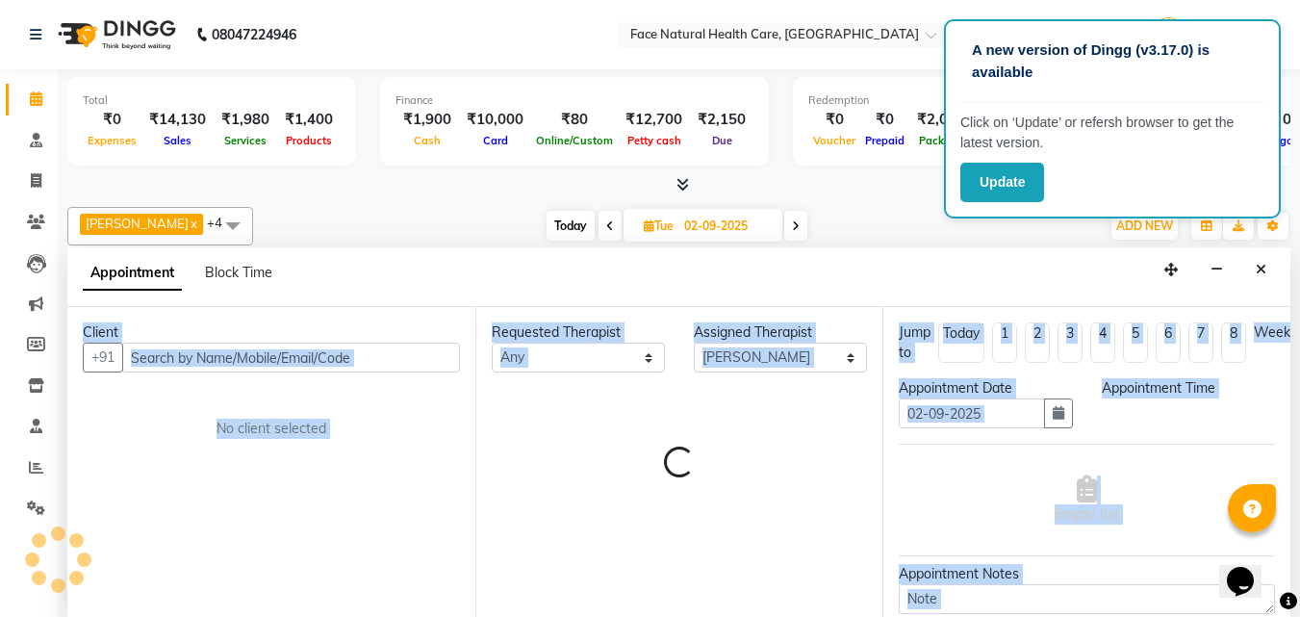
scroll to position [1, 0]
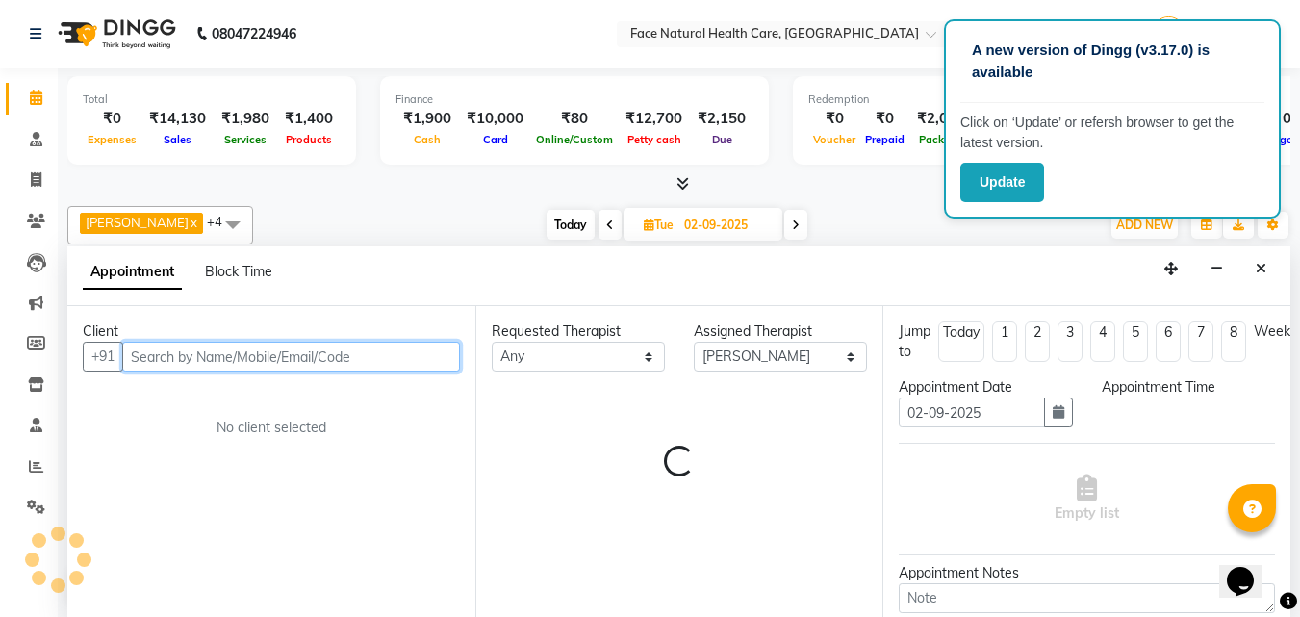
select select "960"
